Goal: Information Seeking & Learning: Learn about a topic

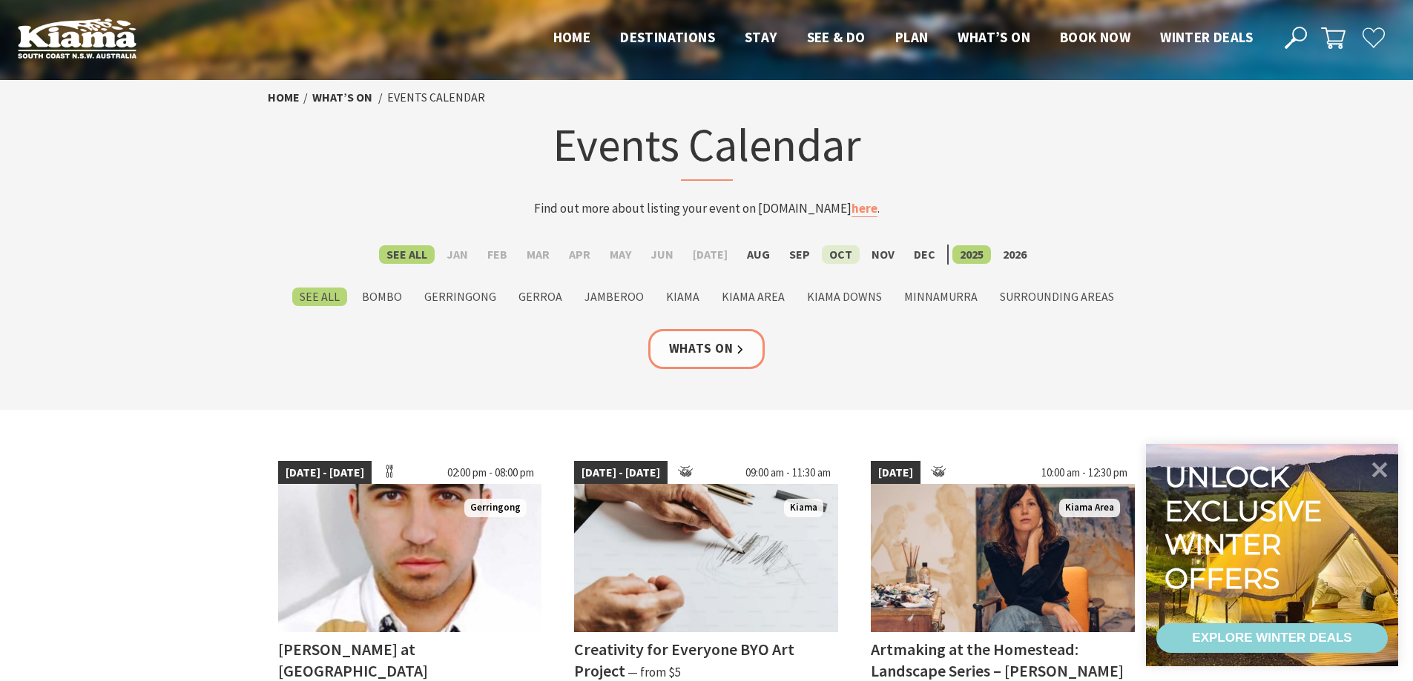
click at [826, 257] on label "Oct" at bounding box center [841, 254] width 38 height 19
click at [0, 0] on input "Oct" at bounding box center [0, 0] width 0 height 0
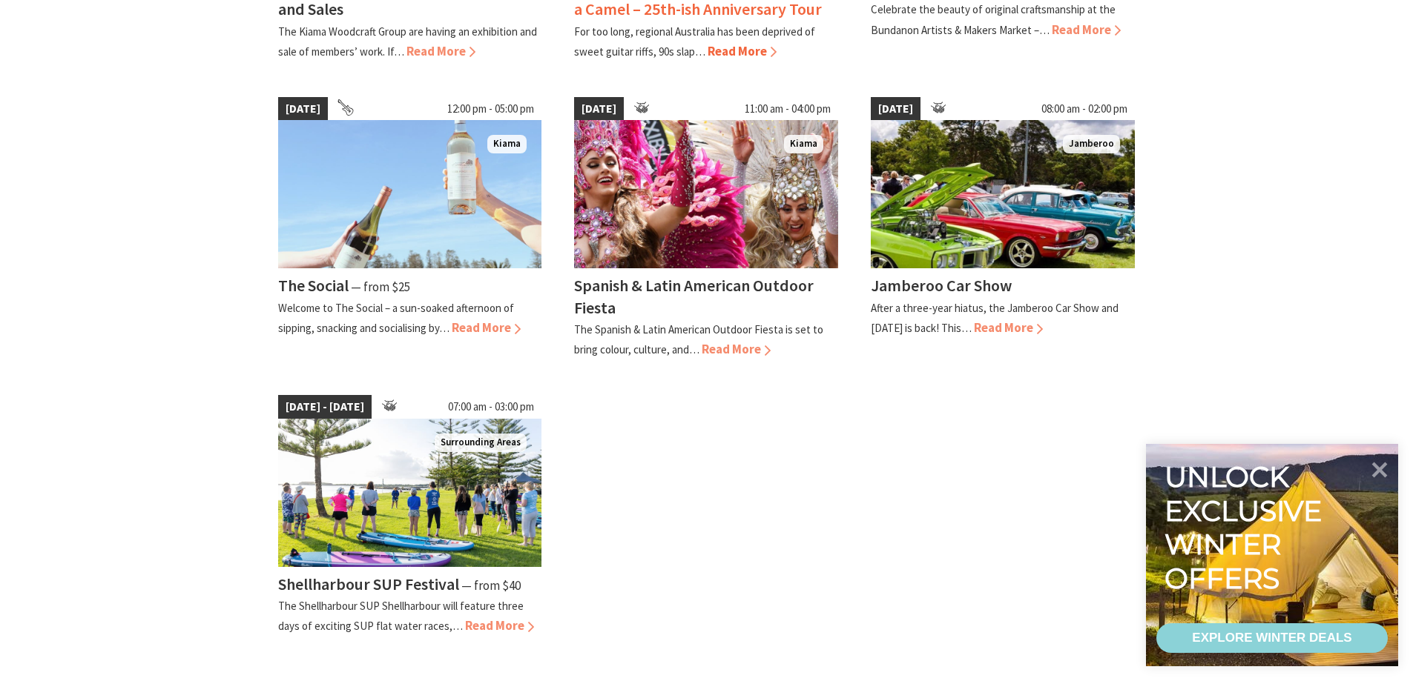
scroll to position [667, 0]
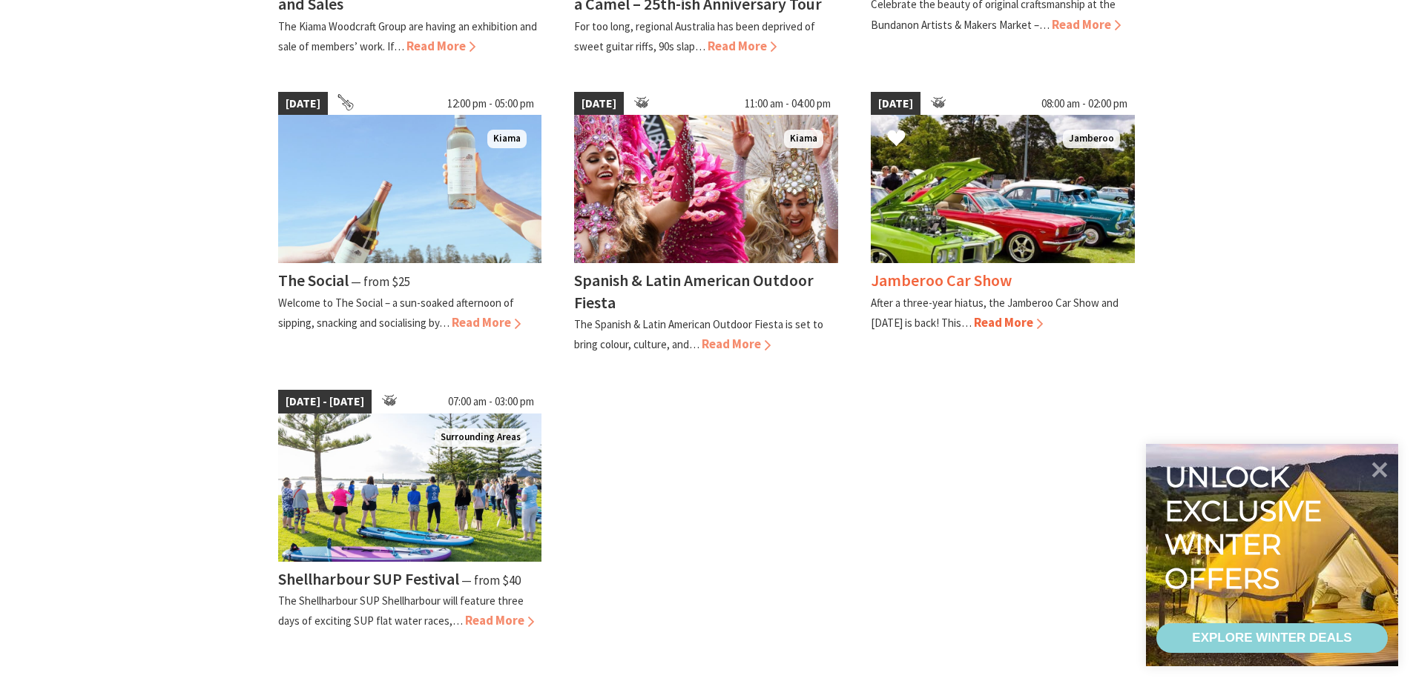
click at [1022, 321] on span "Read More" at bounding box center [1008, 322] width 69 height 16
